Goal: Find specific page/section: Find specific page/section

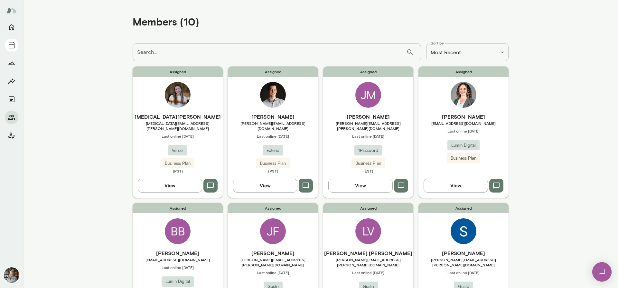
click at [10, 46] on icon "Sessions" at bounding box center [12, 45] width 8 height 8
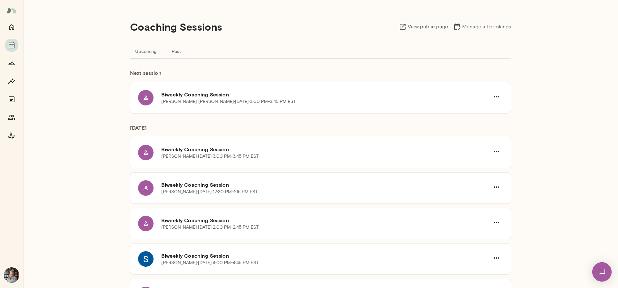
click at [177, 50] on button "Past" at bounding box center [176, 50] width 29 height 15
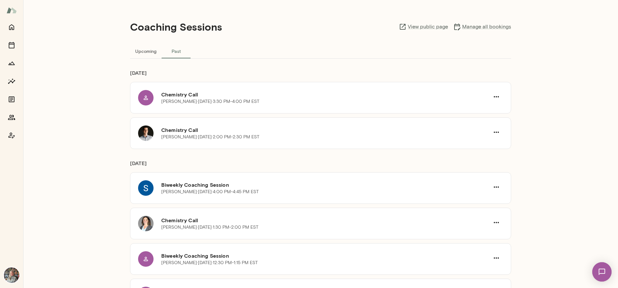
click at [5, 115] on div at bounding box center [11, 154] width 23 height 267
click at [8, 116] on icon "Members" at bounding box center [12, 117] width 8 height 8
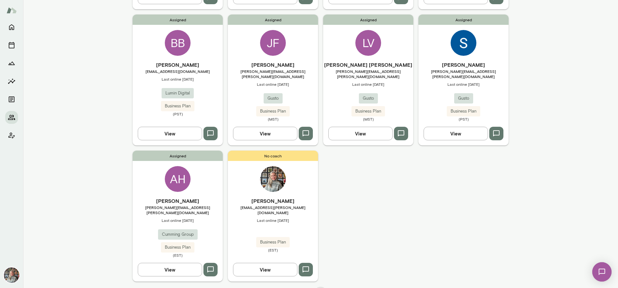
scroll to position [189, 0]
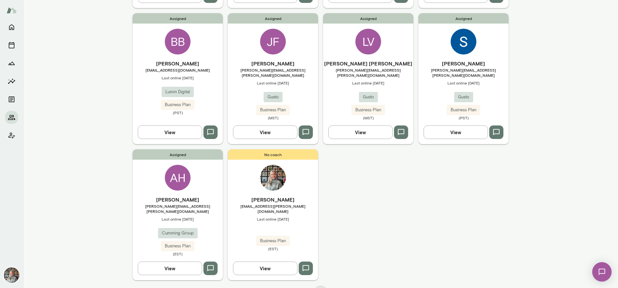
click at [212, 128] on icon "button" at bounding box center [211, 132] width 8 height 8
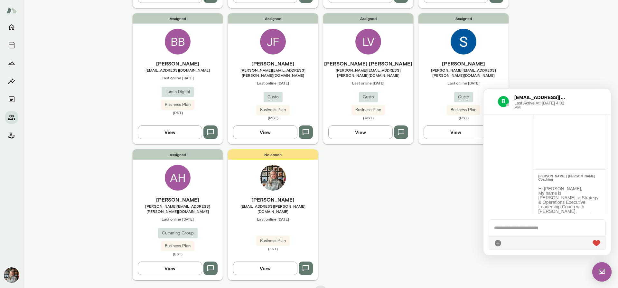
scroll to position [14, 0]
drag, startPoint x: 584, startPoint y: 183, endPoint x: 537, endPoint y: 192, distance: 47.2
click at [539, 200] on div "Hi [PERSON_NAME], My name is [PERSON_NAME], a Strategy & Operations Executive L…" at bounding box center [570, 250] width 62 height 100
copy p "Hi [PERSON_NAME], My name is [PERSON_NAME], a Strategy & Operations Executive L…"
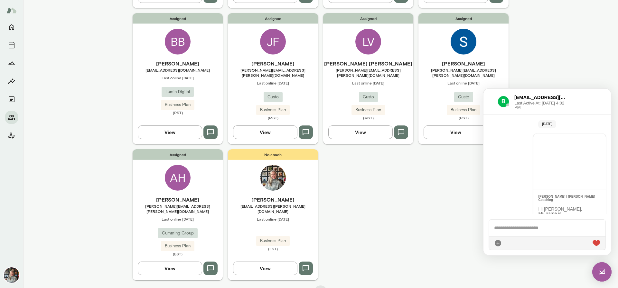
click at [603, 273] on img at bounding box center [601, 271] width 19 height 19
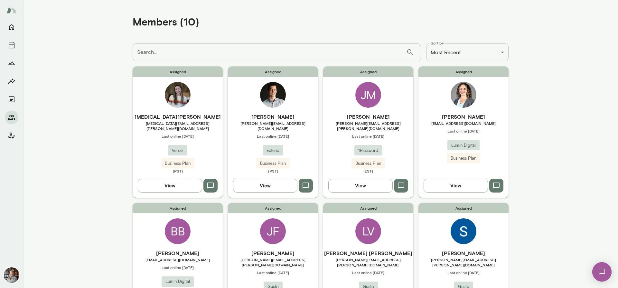
click at [176, 181] on button "View" at bounding box center [170, 185] width 64 height 14
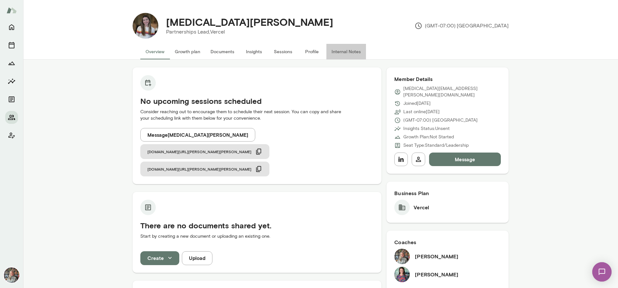
click at [343, 51] on button "Internal Notes" at bounding box center [346, 51] width 40 height 15
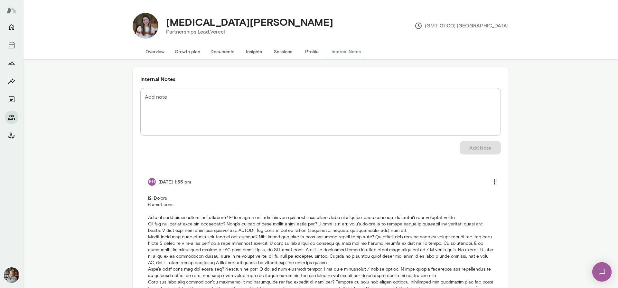
click at [154, 49] on button "Overview" at bounding box center [154, 51] width 29 height 15
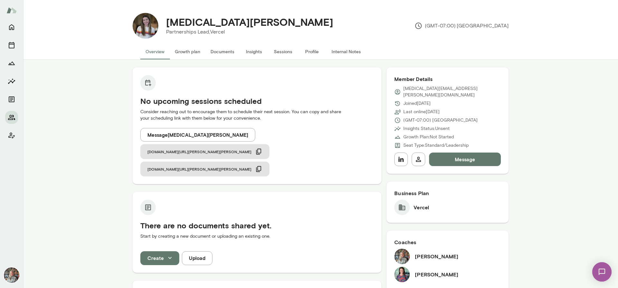
click at [474, 152] on button "Message" at bounding box center [465, 159] width 72 height 14
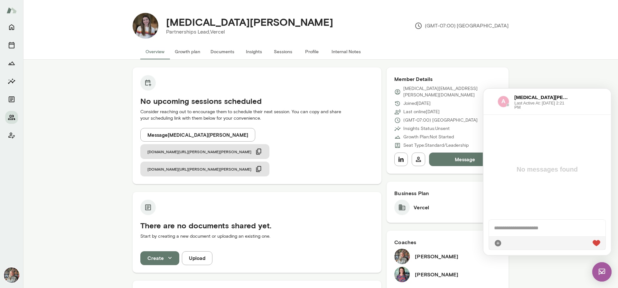
click at [497, 229] on div at bounding box center [547, 227] width 117 height 17
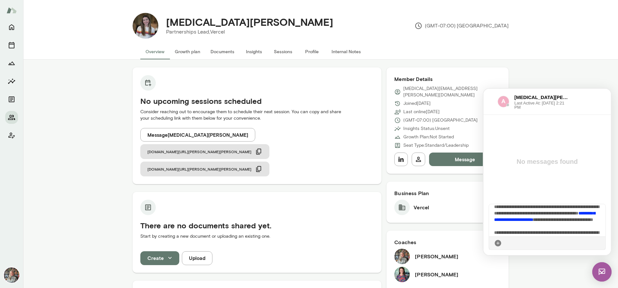
scroll to position [6, 0]
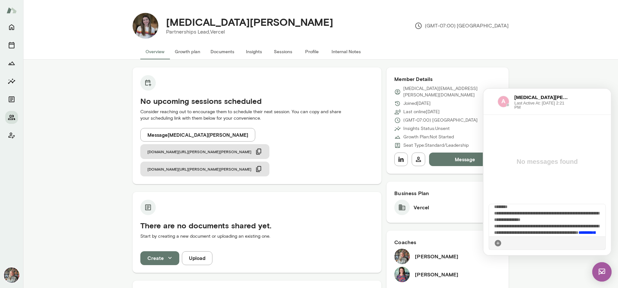
click at [503, 207] on span "**********" at bounding box center [546, 219] width 105 height 30
click at [530, 219] on span "**********" at bounding box center [546, 219] width 105 height 30
click at [492, 228] on div "**********" at bounding box center [547, 220] width 117 height 32
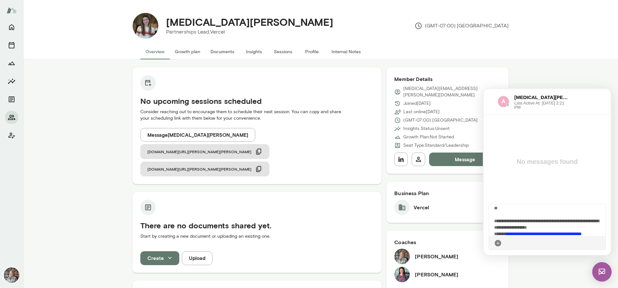
scroll to position [43, 0]
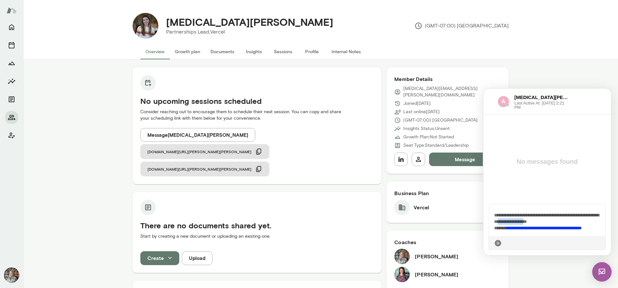
drag, startPoint x: 561, startPoint y: 228, endPoint x: 530, endPoint y: 227, distance: 31.2
click at [530, 227] on span "**********" at bounding box center [546, 211] width 105 height 37
click at [600, 243] on icon at bounding box center [600, 243] width 0 height 0
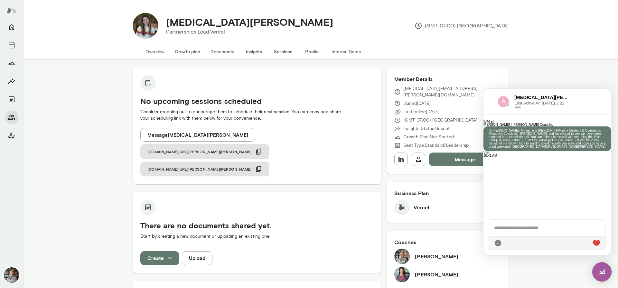
scroll to position [0, 0]
click at [12, 116] on icon "Members" at bounding box center [12, 117] width 8 height 8
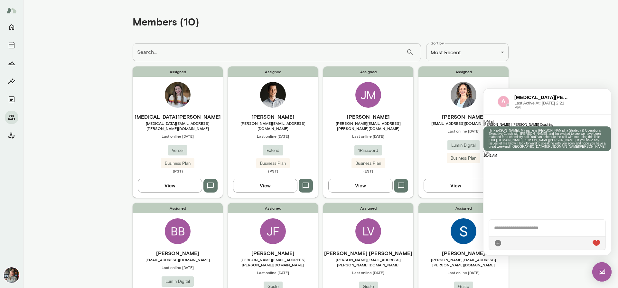
click at [602, 274] on img at bounding box center [601, 271] width 19 height 19
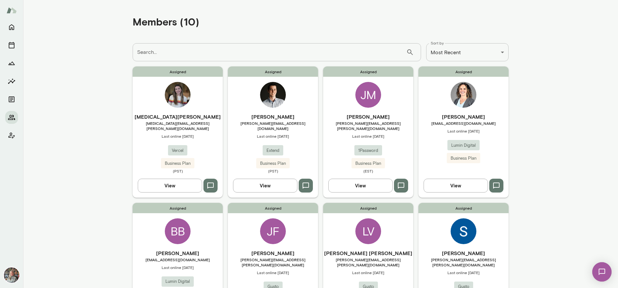
click at [368, 179] on button "View" at bounding box center [360, 185] width 64 height 14
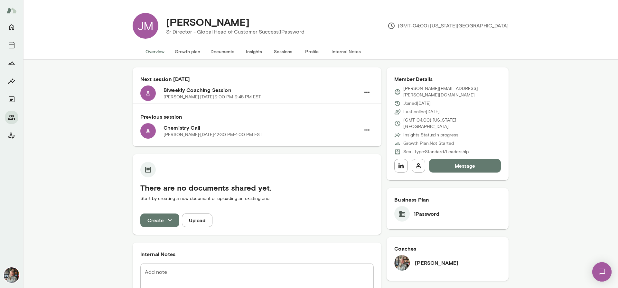
click at [274, 51] on button "Sessions" at bounding box center [283, 51] width 29 height 15
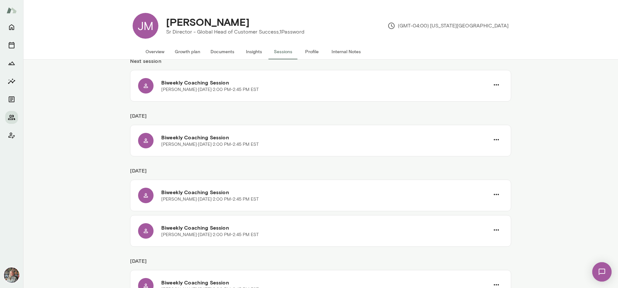
scroll to position [52, 0]
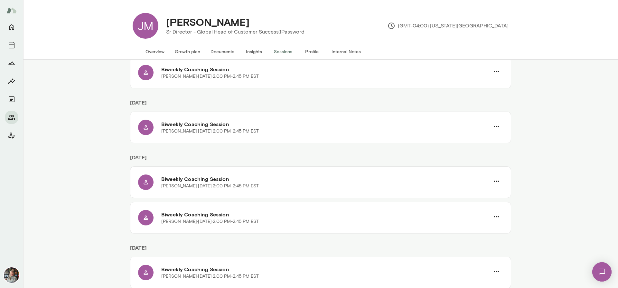
click at [613, 125] on div "Upcoming Past Next session Biweekly Coaching Session [PERSON_NAME] · [DATE] · 2…" at bounding box center [320, 174] width 595 height 228
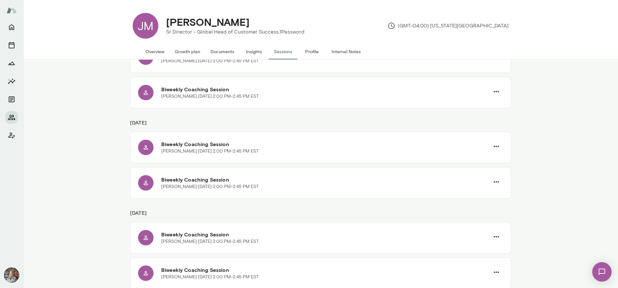
scroll to position [181, 0]
